Goal: Transaction & Acquisition: Purchase product/service

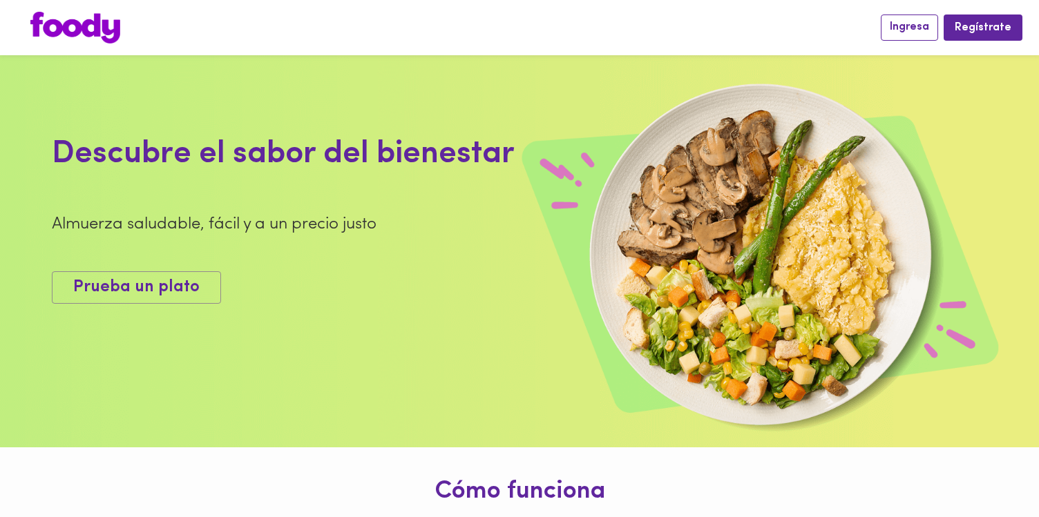
click at [889, 30] on button "Ingresa" at bounding box center [909, 28] width 57 height 26
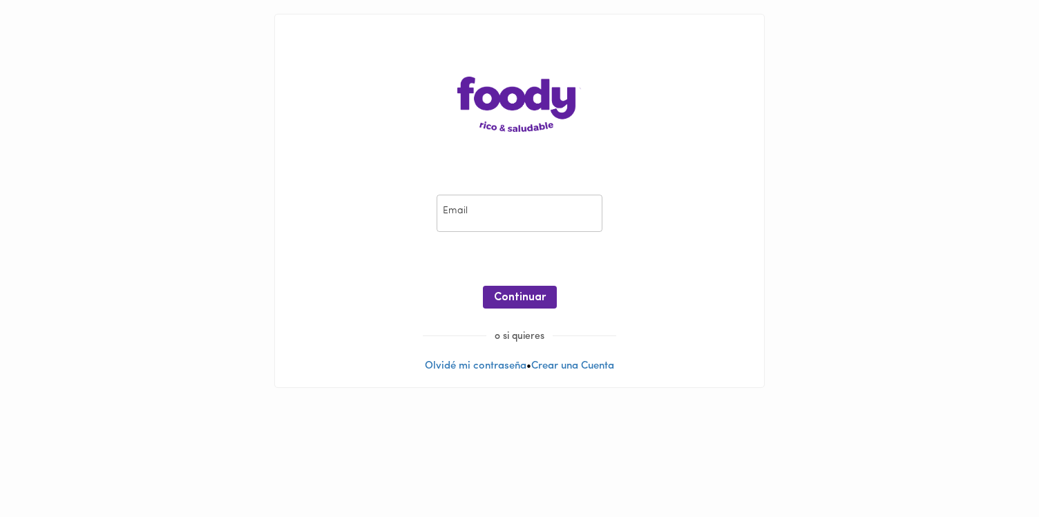
click at [490, 211] on input "email" at bounding box center [519, 214] width 166 height 38
type input "[EMAIL_ADDRESS][PERSON_NAME][DOMAIN_NAME]"
click at [528, 305] on button "Continuar" at bounding box center [520, 297] width 74 height 23
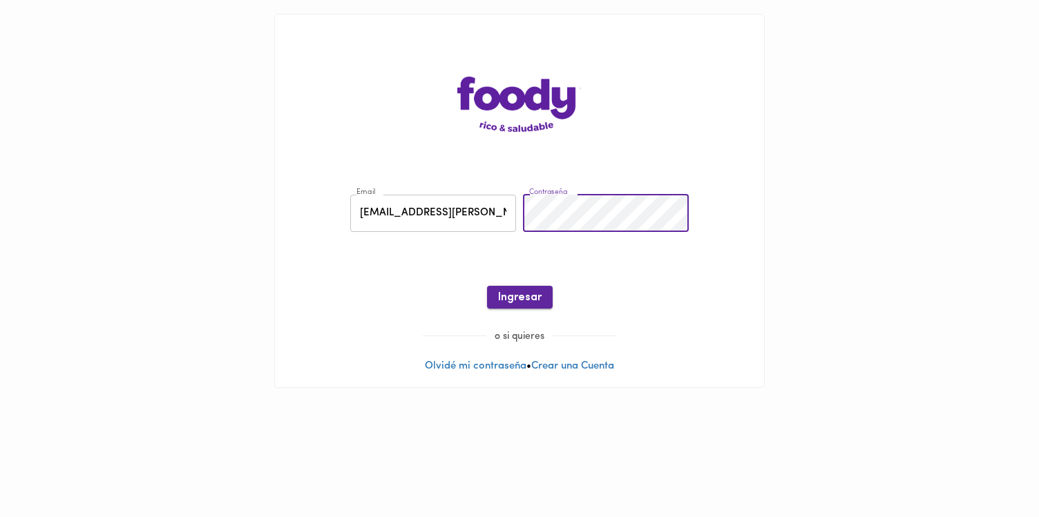
click at [514, 287] on button "Ingresar" at bounding box center [520, 297] width 66 height 23
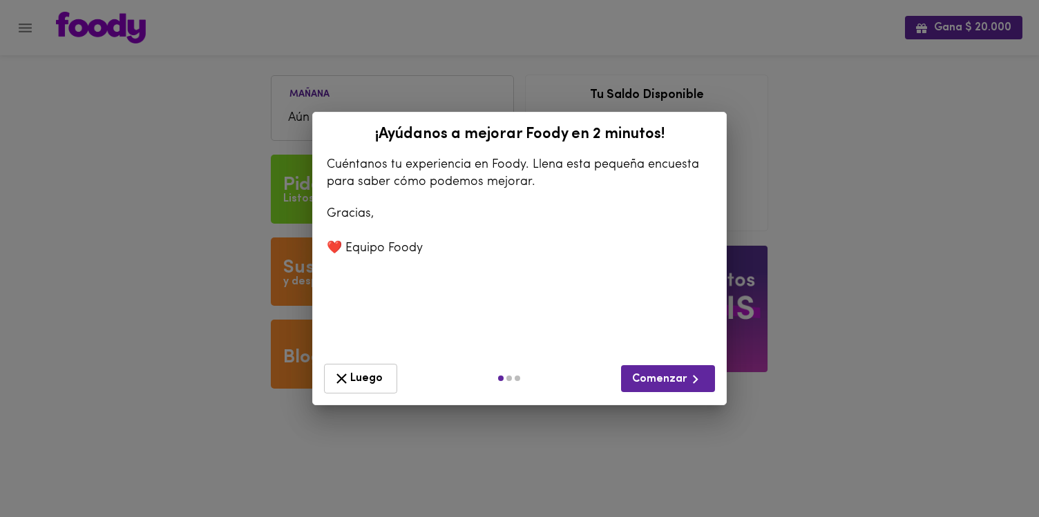
click at [355, 378] on span "Luego" at bounding box center [360, 378] width 55 height 17
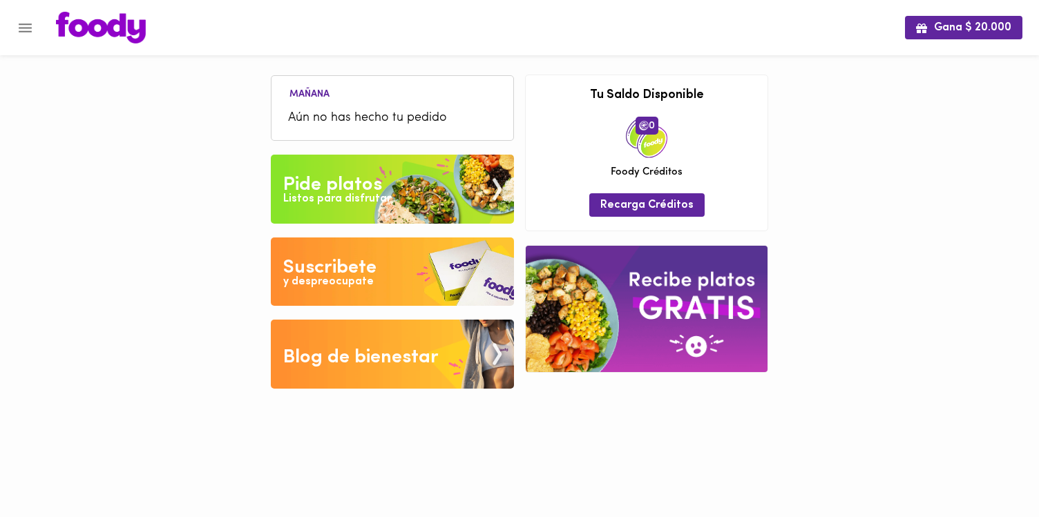
click at [36, 28] on button "Menu" at bounding box center [25, 28] width 34 height 34
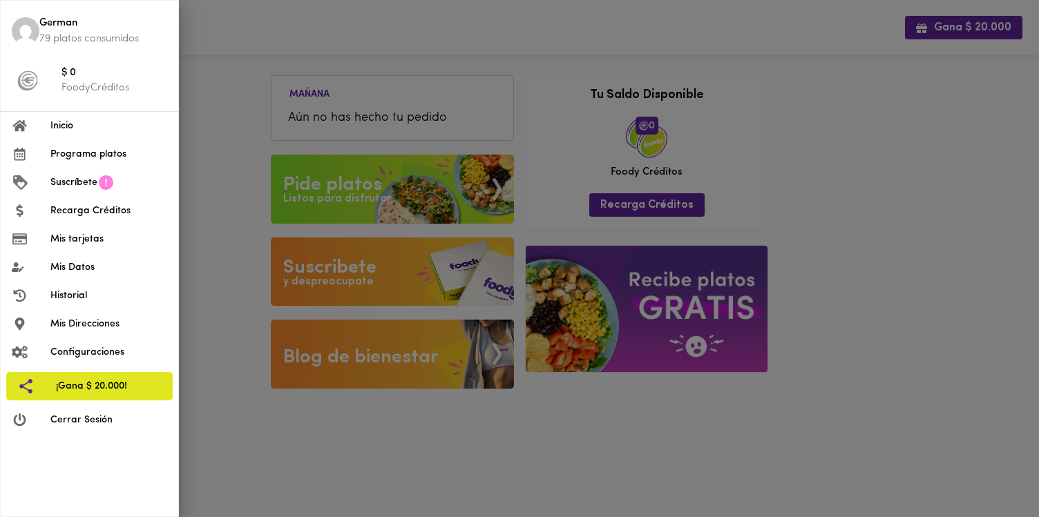
click at [241, 168] on div at bounding box center [519, 258] width 1039 height 517
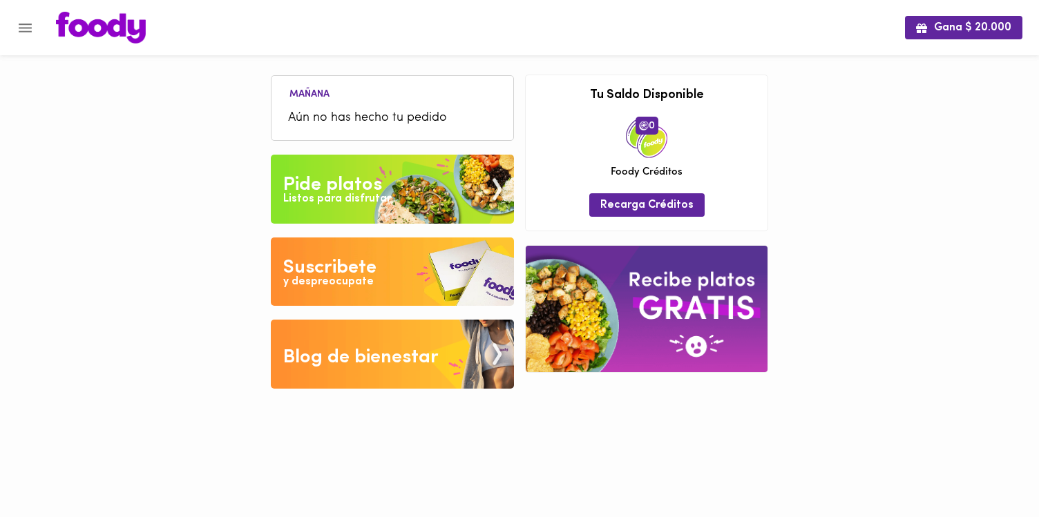
click at [349, 191] on div "Pide platos" at bounding box center [332, 185] width 99 height 28
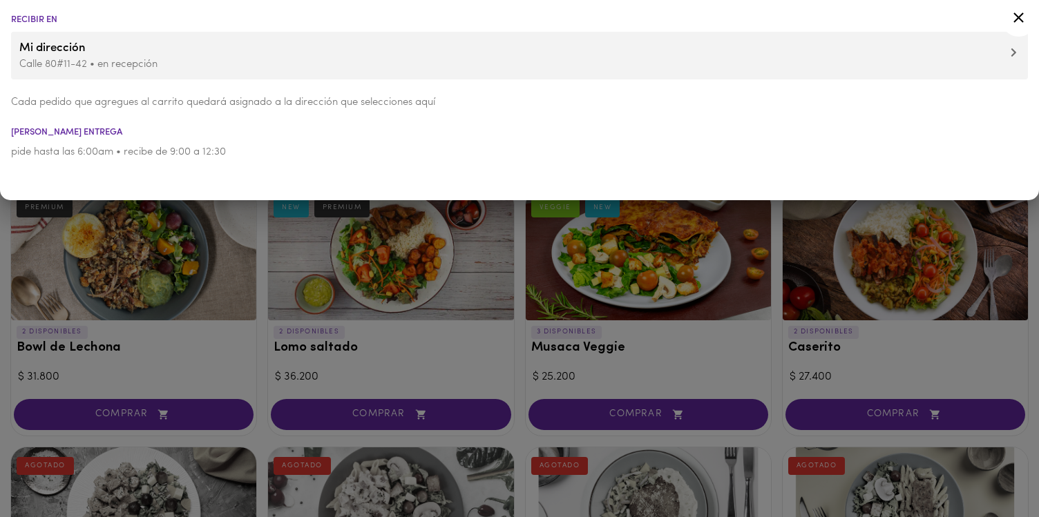
click at [1014, 17] on icon at bounding box center [1018, 17] width 17 height 17
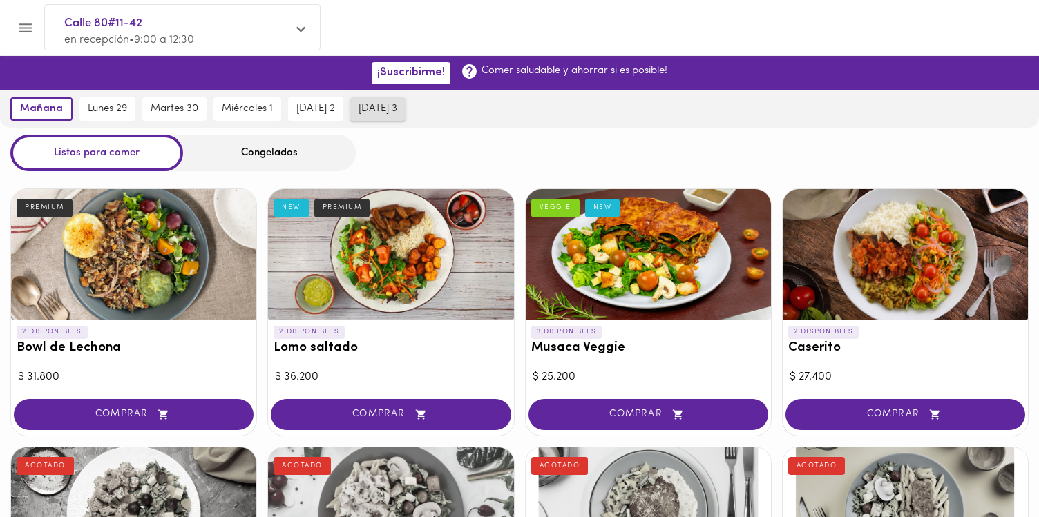
click at [377, 110] on span "[DATE] 3" at bounding box center [377, 109] width 39 height 12
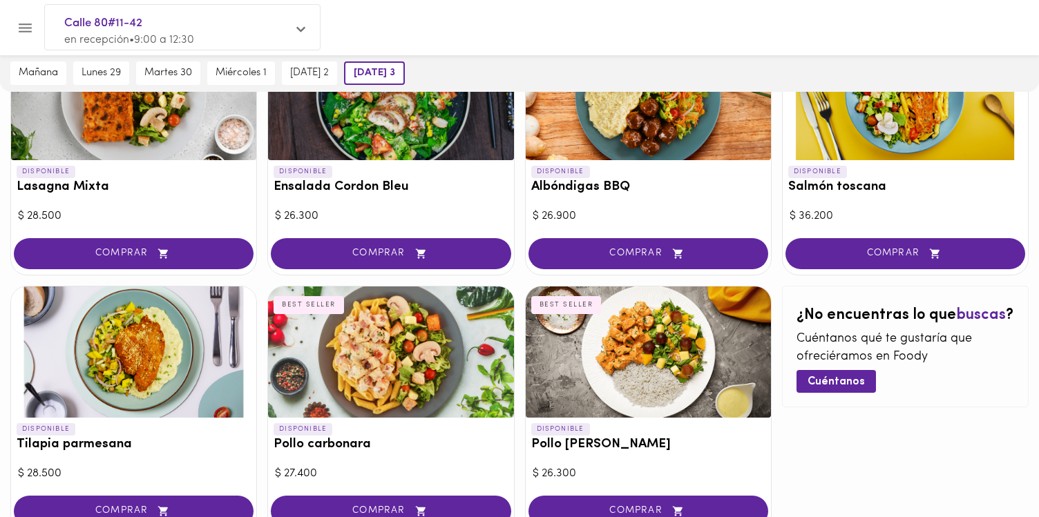
scroll to position [700, 0]
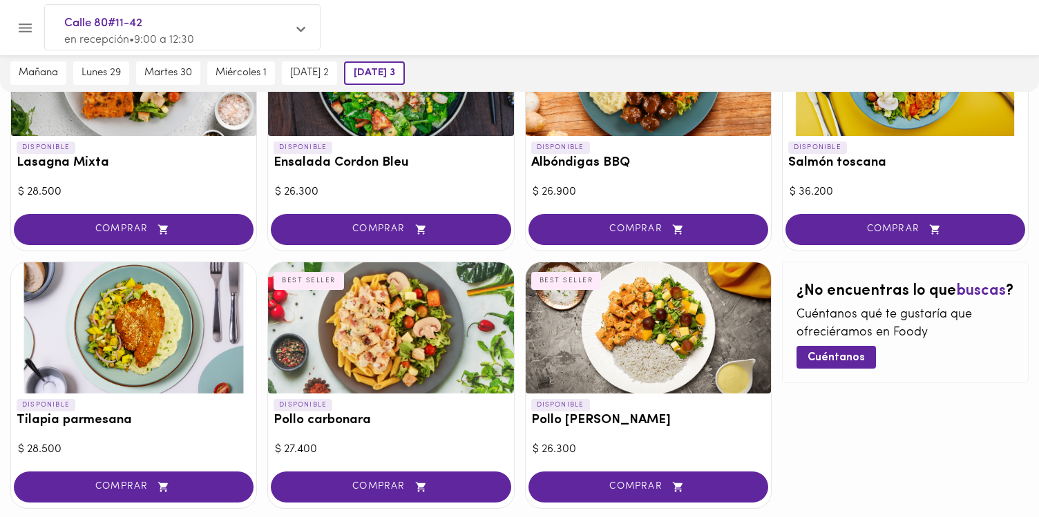
click at [947, 247] on div "COMPRAR" at bounding box center [904, 230] width 245 height 39
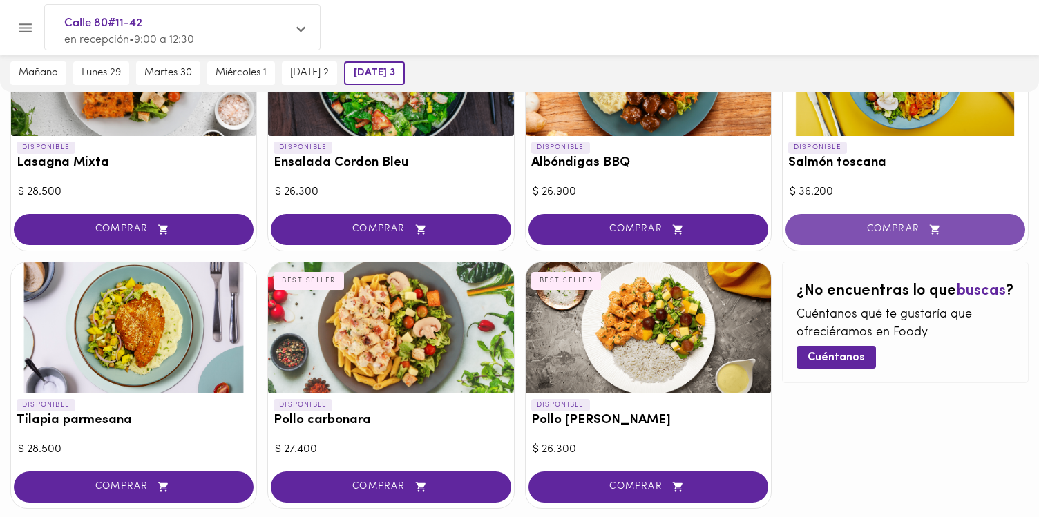
click at [946, 240] on button "COMPRAR" at bounding box center [905, 229] width 240 height 31
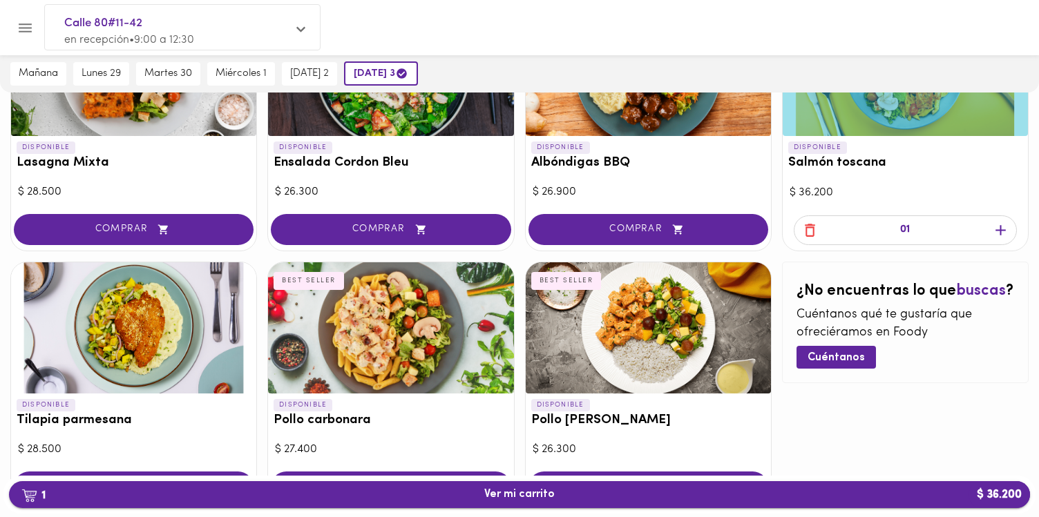
click at [552, 492] on span "1 Ver mi carrito $ 36.200" at bounding box center [519, 494] width 70 height 13
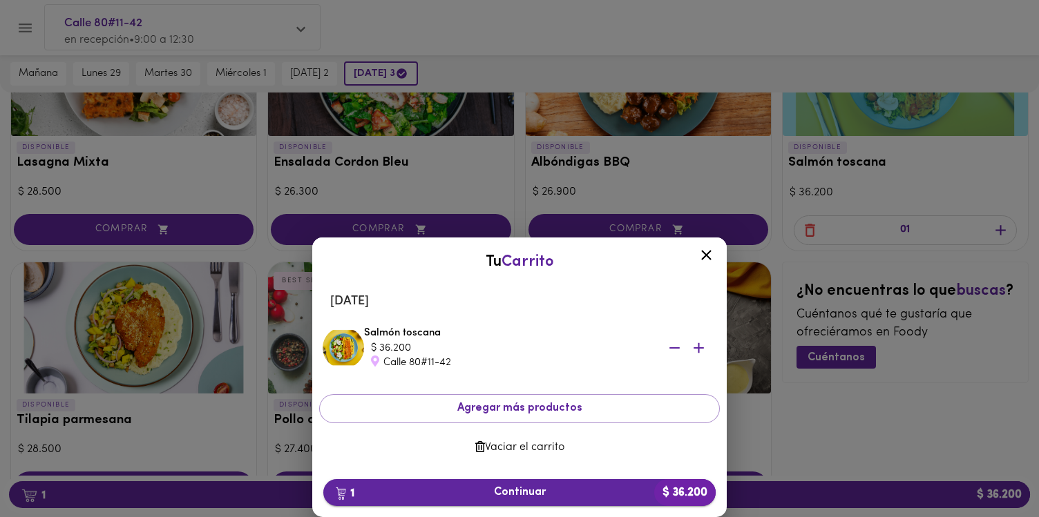
click at [456, 486] on span "1 Continuar $ 36.200" at bounding box center [519, 492] width 370 height 13
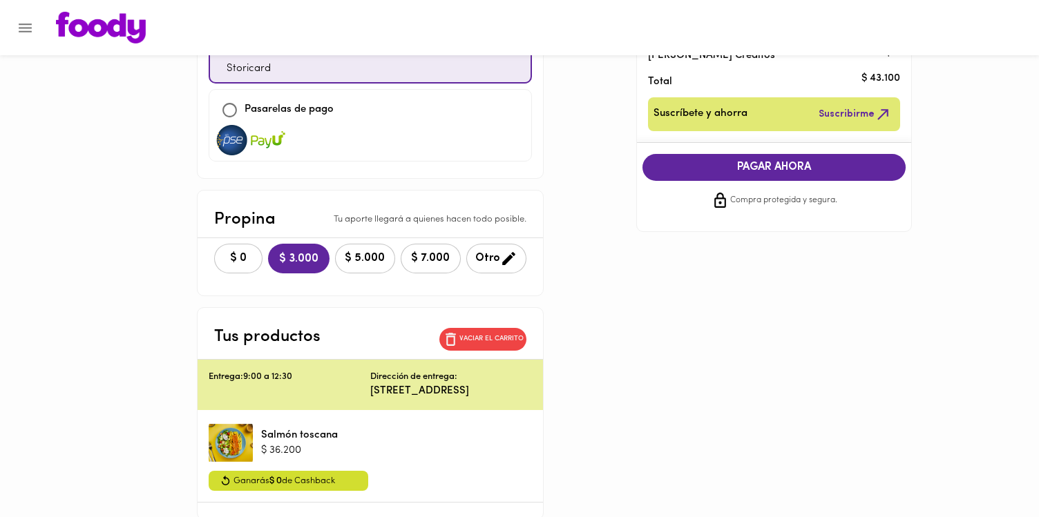
scroll to position [218, 0]
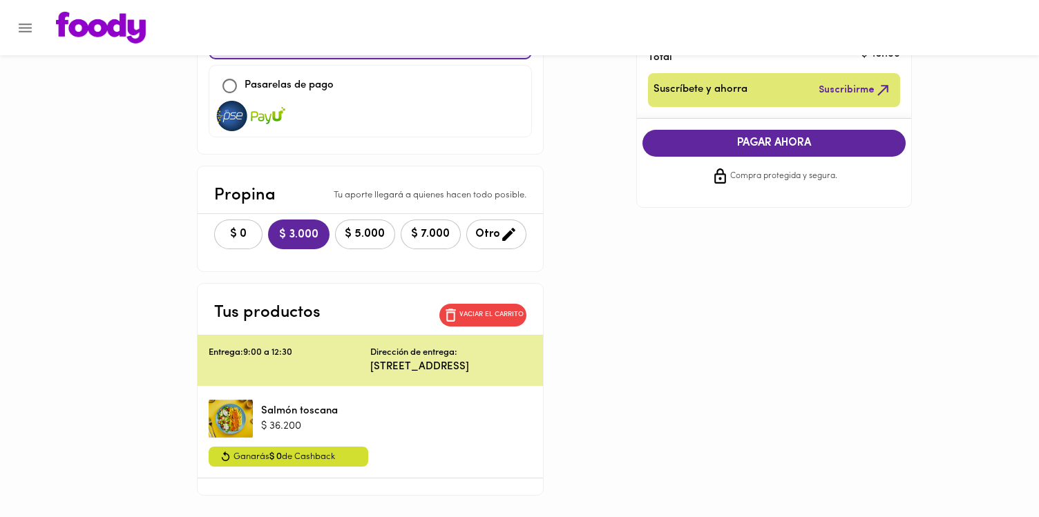
click at [496, 309] on div "Vaciar el carrito" at bounding box center [483, 315] width 98 height 34
click at [505, 310] on p "Vaciar el carrito" at bounding box center [491, 315] width 64 height 10
